Goal: Communication & Community: Answer question/provide support

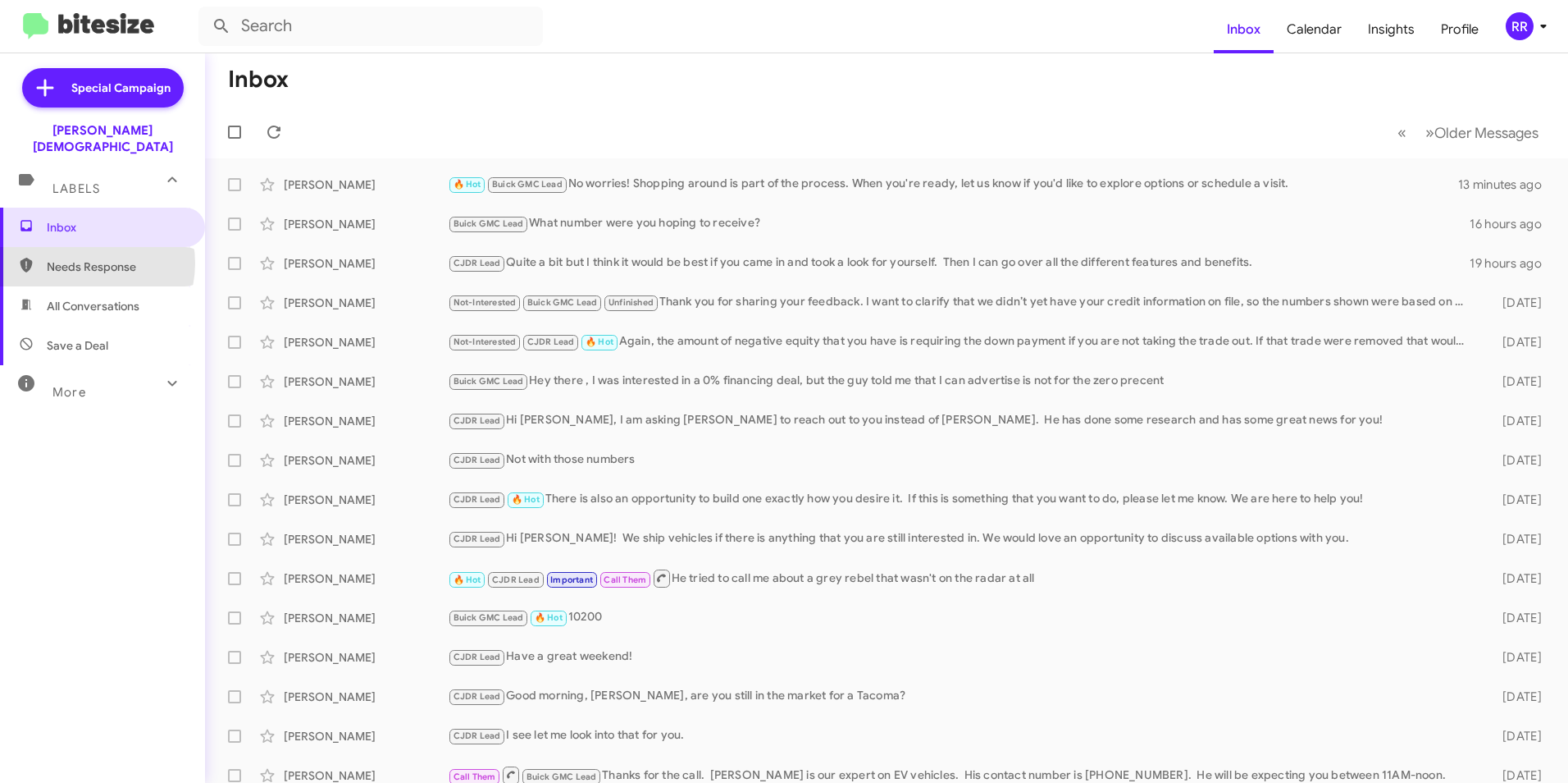
click at [84, 258] on span "Needs Response" at bounding box center [116, 266] width 139 height 16
type input "in:needs-response"
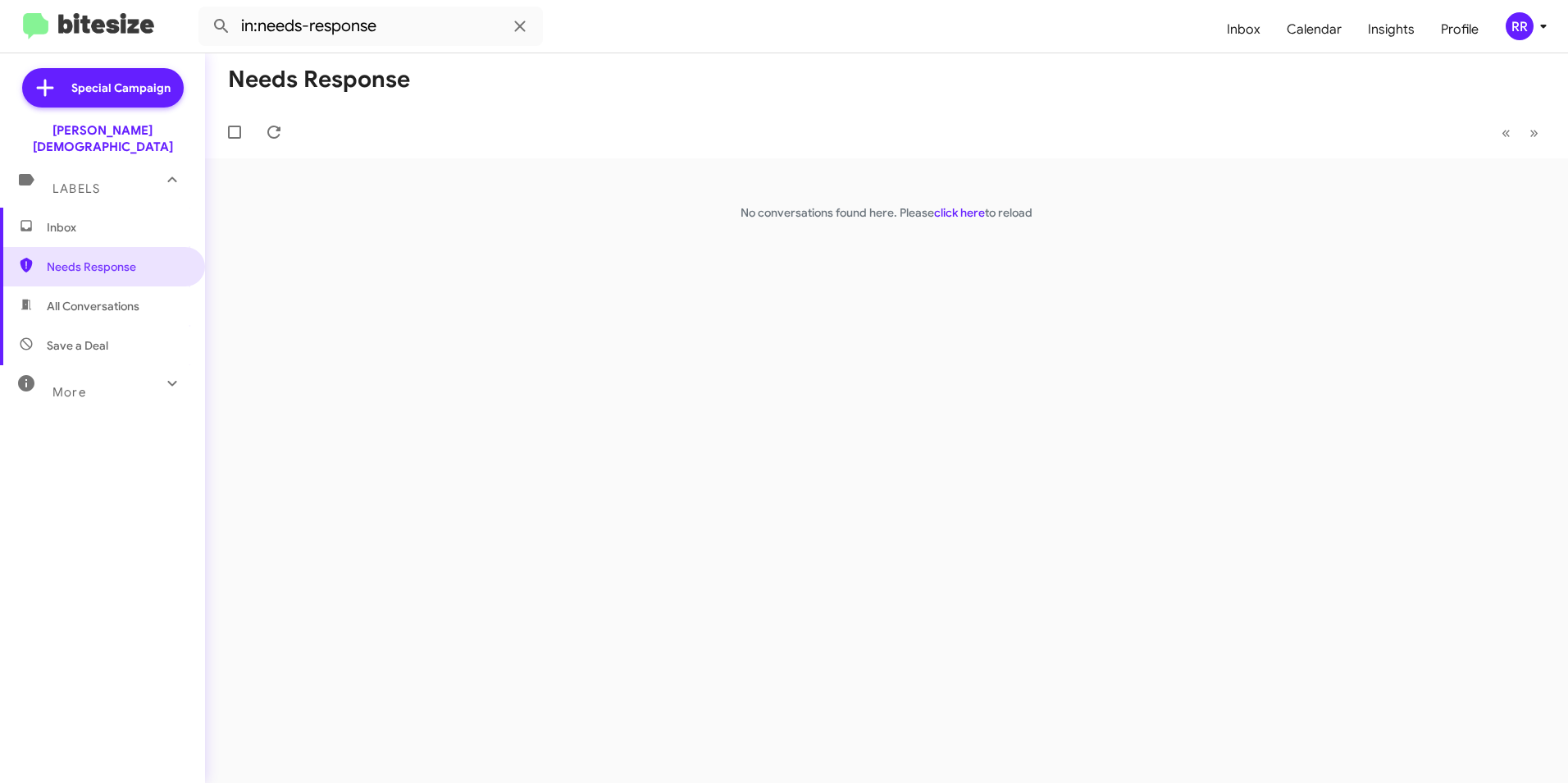
click at [76, 370] on div "More" at bounding box center [86, 386] width 146 height 31
click at [92, 258] on span "Needs Response" at bounding box center [116, 266] width 139 height 16
click at [56, 219] on span "Inbox" at bounding box center [116, 226] width 139 height 16
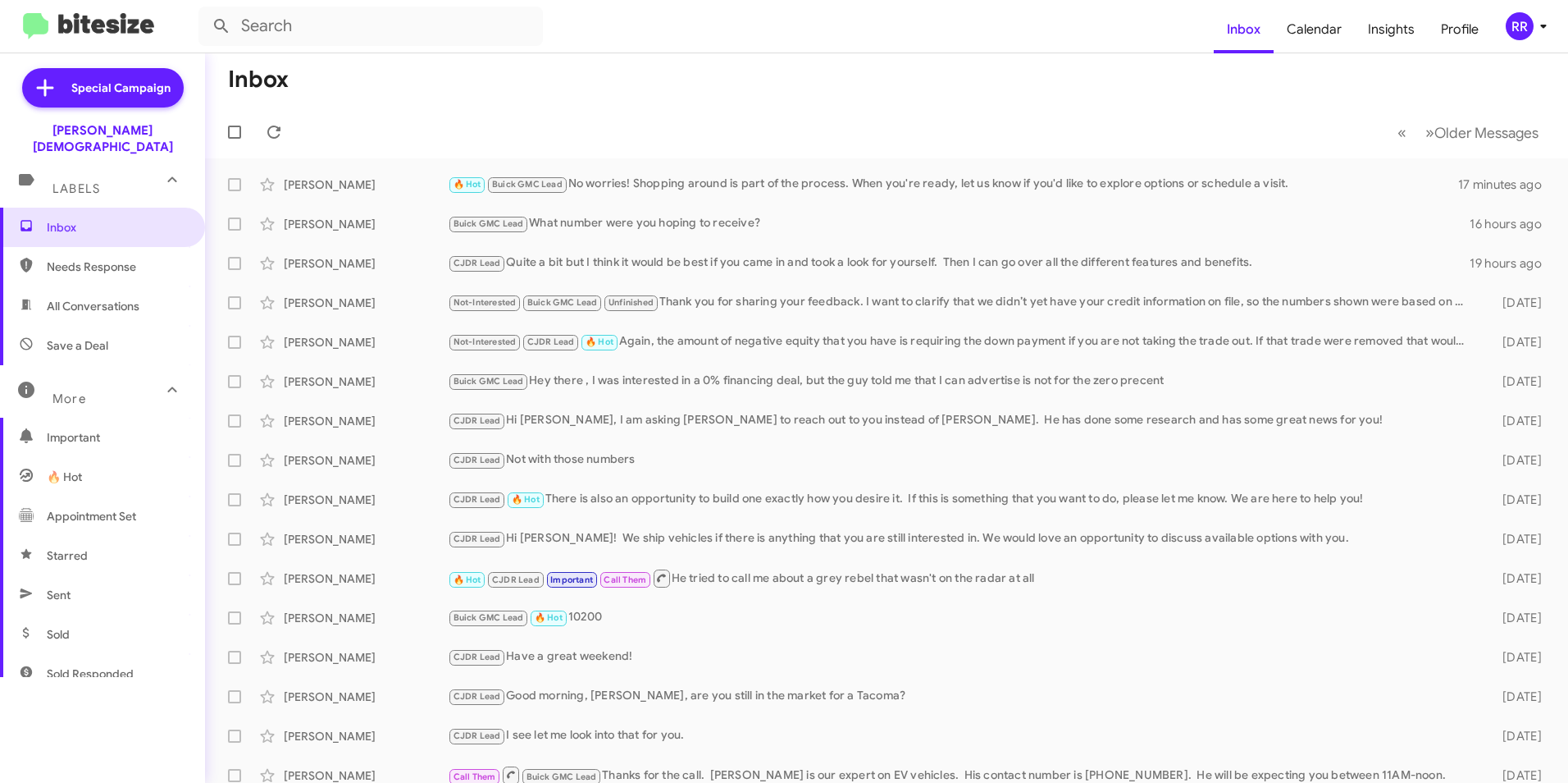
click at [117, 258] on span "Needs Response" at bounding box center [116, 266] width 139 height 16
type input "in:needs-response"
